Goal: Transaction & Acquisition: Download file/media

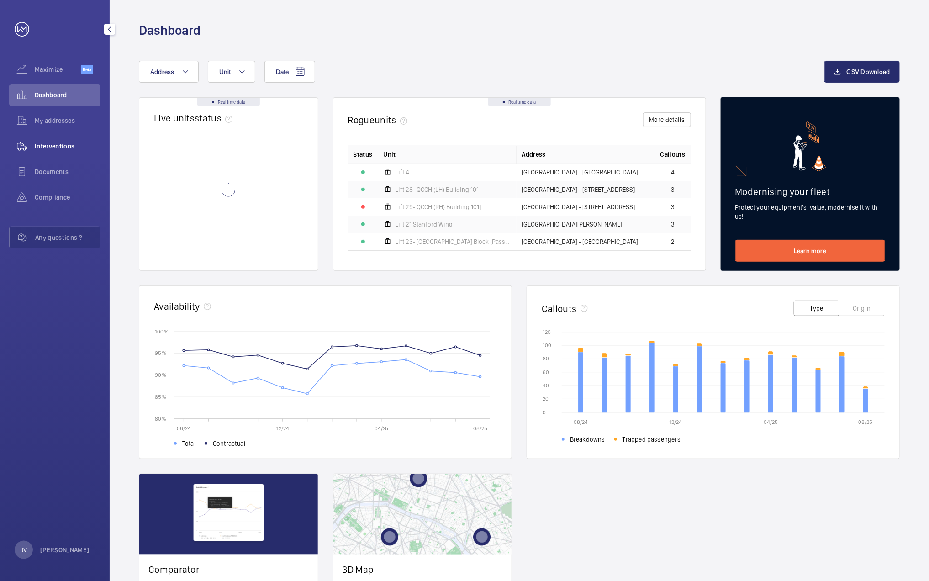
click at [72, 143] on span "Interventions" at bounding box center [68, 146] width 66 height 9
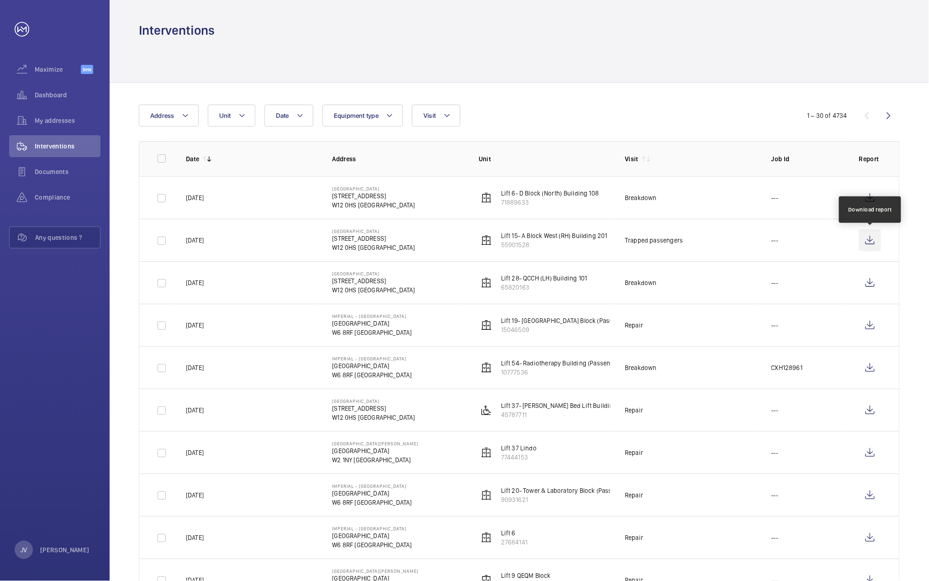
click at [872, 238] on wm-front-icon-button at bounding box center [870, 240] width 22 height 22
